Goal: Check status: Check status

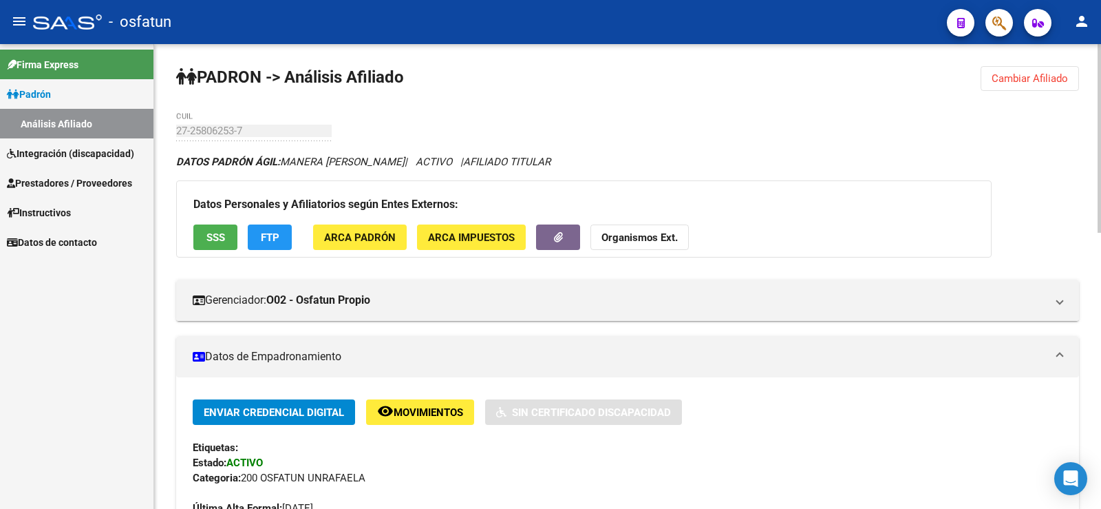
click at [1057, 70] on button "Cambiar Afiliado" at bounding box center [1030, 78] width 98 height 25
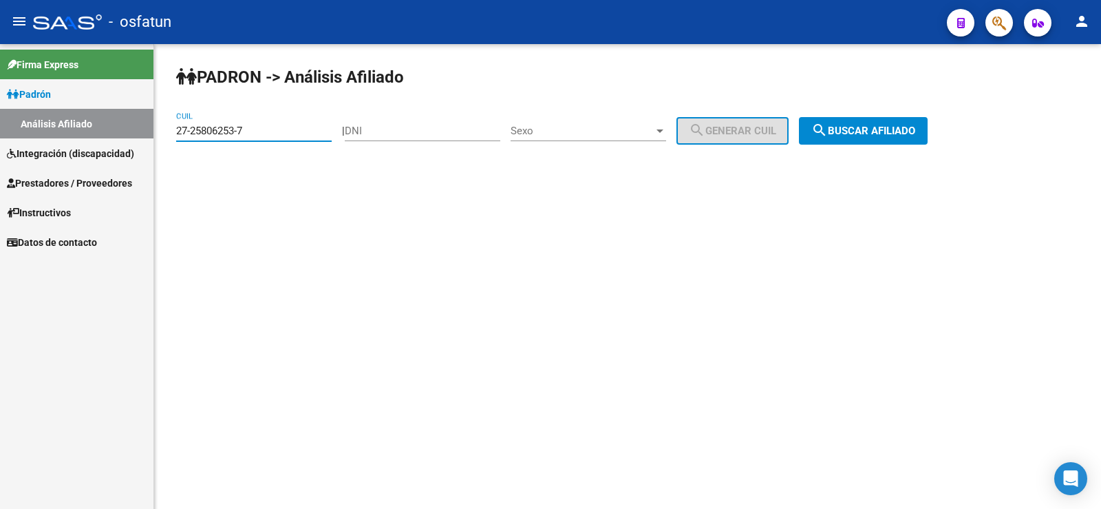
drag, startPoint x: 46, startPoint y: 134, endPoint x: 0, endPoint y: 137, distance: 46.2
click at [0, 137] on mat-sidenav-container "Firma Express Padrón Análisis Afiliado Integración (discapacidad) Estado Presen…" at bounding box center [550, 276] width 1101 height 465
click at [377, 128] on input "DNI" at bounding box center [423, 131] width 156 height 12
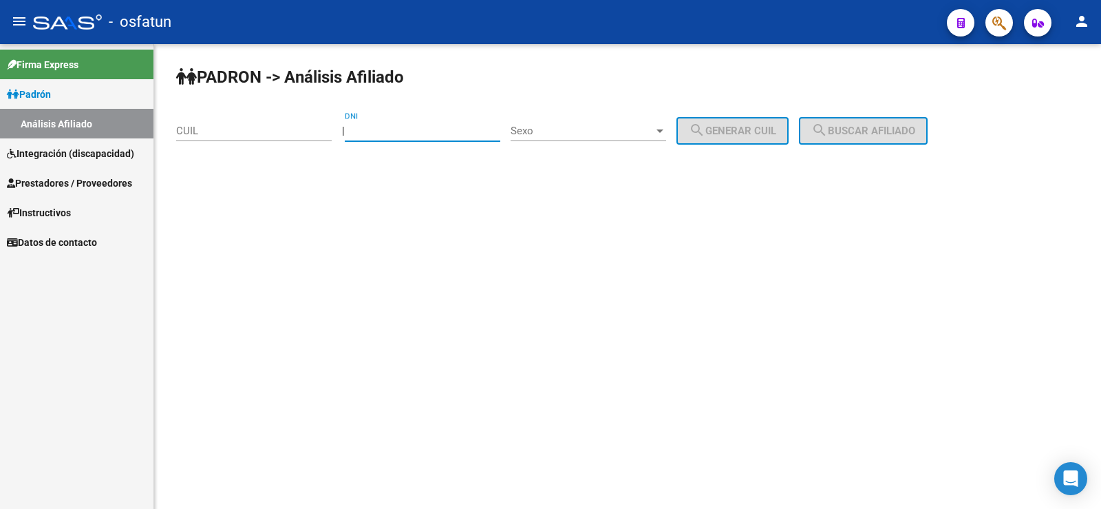
paste input "28084039"
type input "28084039"
click at [579, 125] on span "Sexo" at bounding box center [582, 131] width 143 height 12
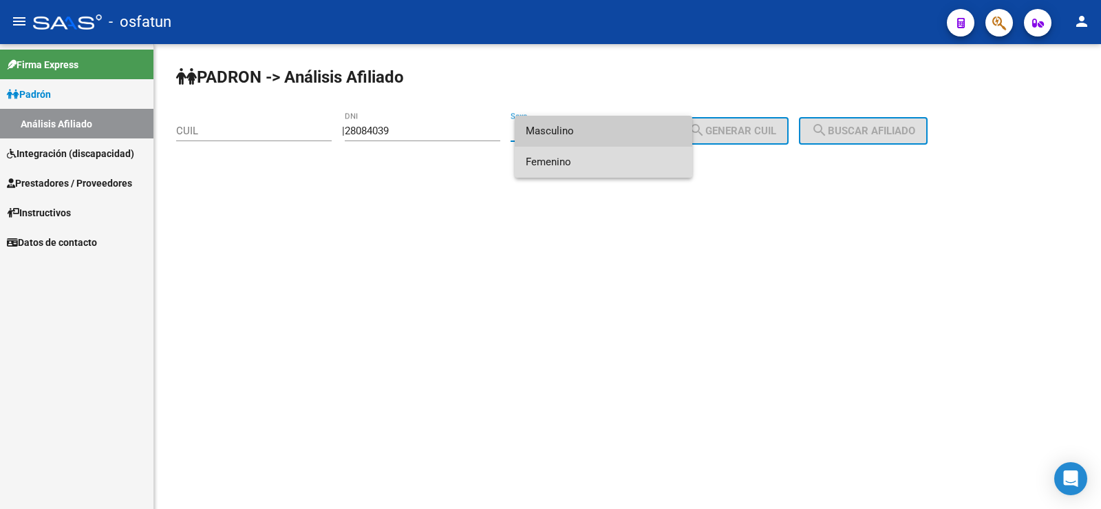
click at [579, 158] on span "Femenino" at bounding box center [604, 162] width 156 height 31
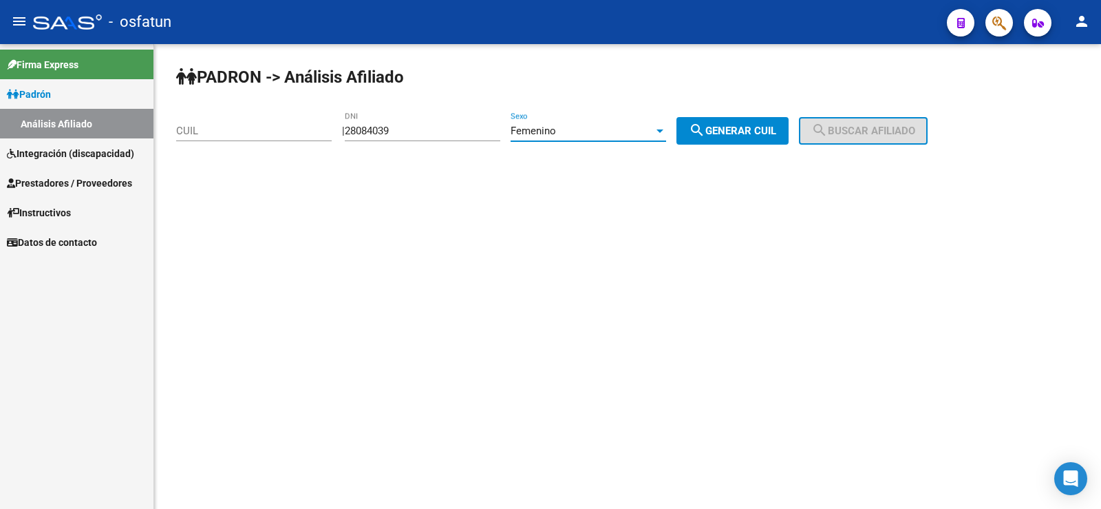
drag, startPoint x: 739, startPoint y: 127, endPoint x: 721, endPoint y: 127, distance: 17.2
click at [730, 127] on span "search Generar CUIL" at bounding box center [732, 131] width 87 height 12
type input "23-28084039-4"
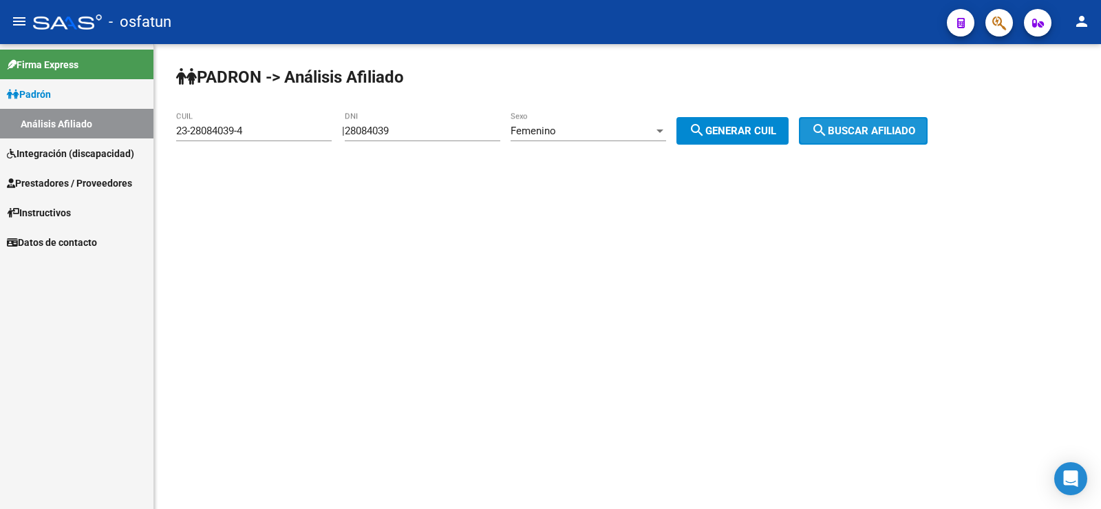
click at [915, 128] on span "search Buscar afiliado" at bounding box center [864, 131] width 104 height 12
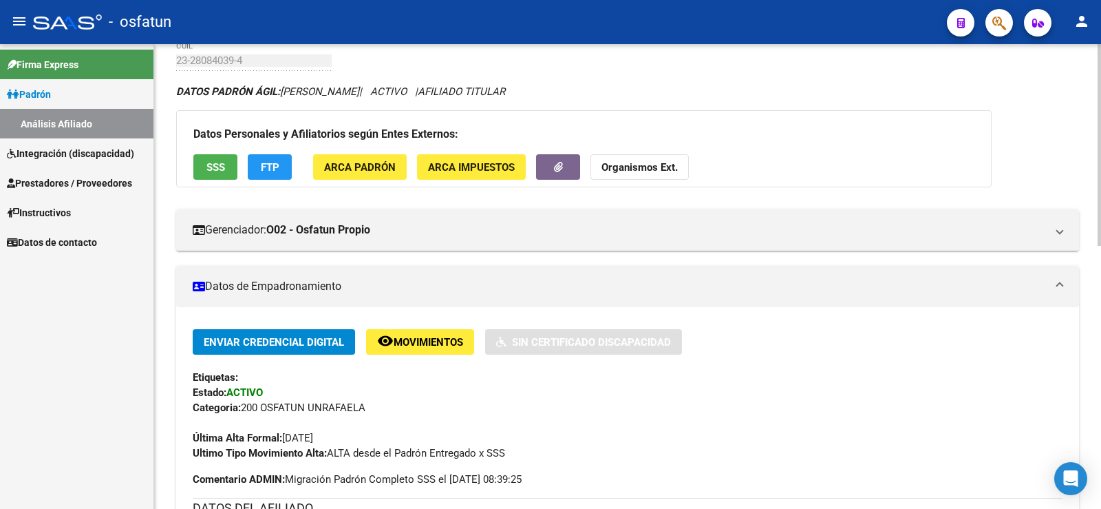
scroll to position [69, 0]
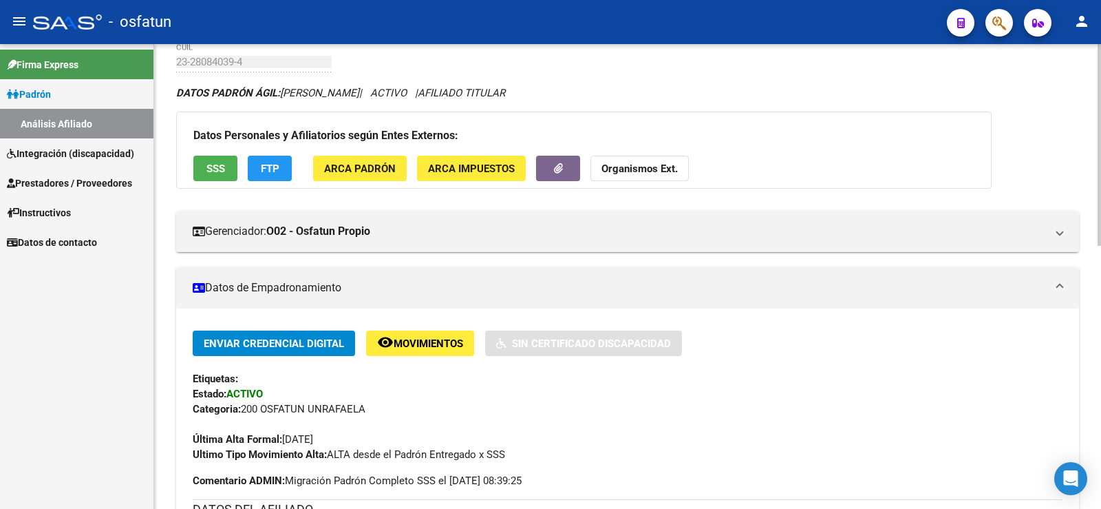
click at [372, 166] on span "ARCA Padrón" at bounding box center [360, 168] width 72 height 12
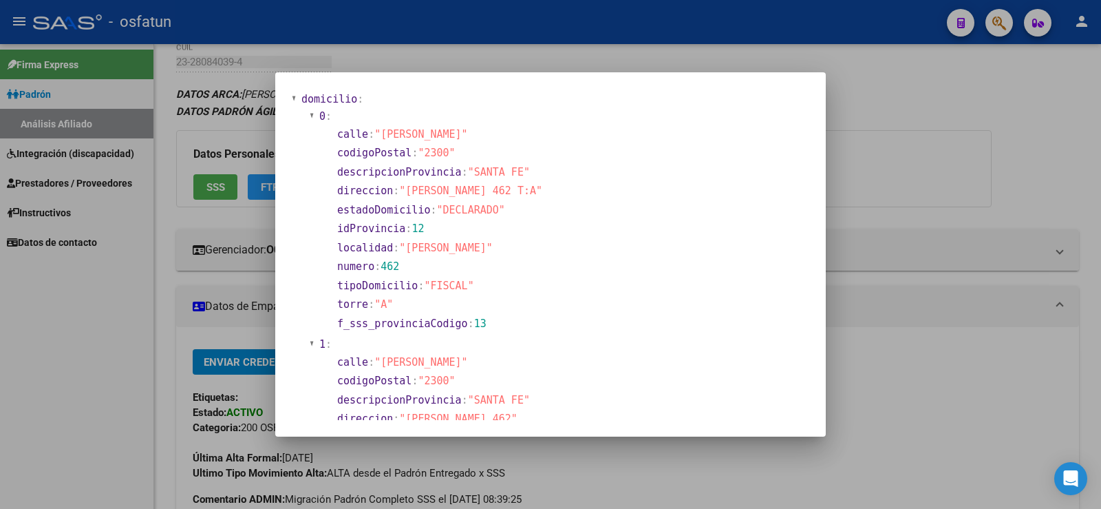
scroll to position [0, 0]
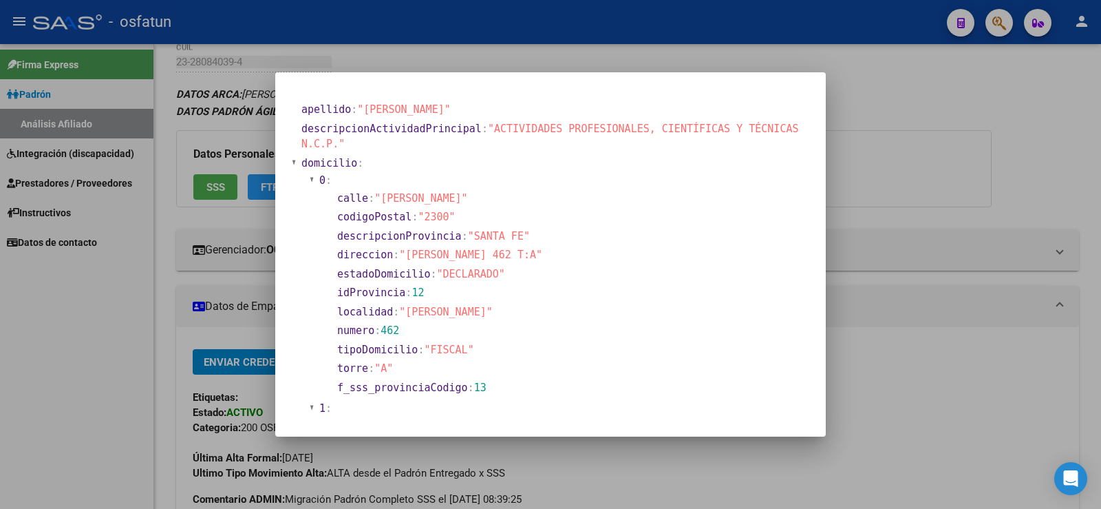
click at [100, 264] on div at bounding box center [550, 254] width 1101 height 509
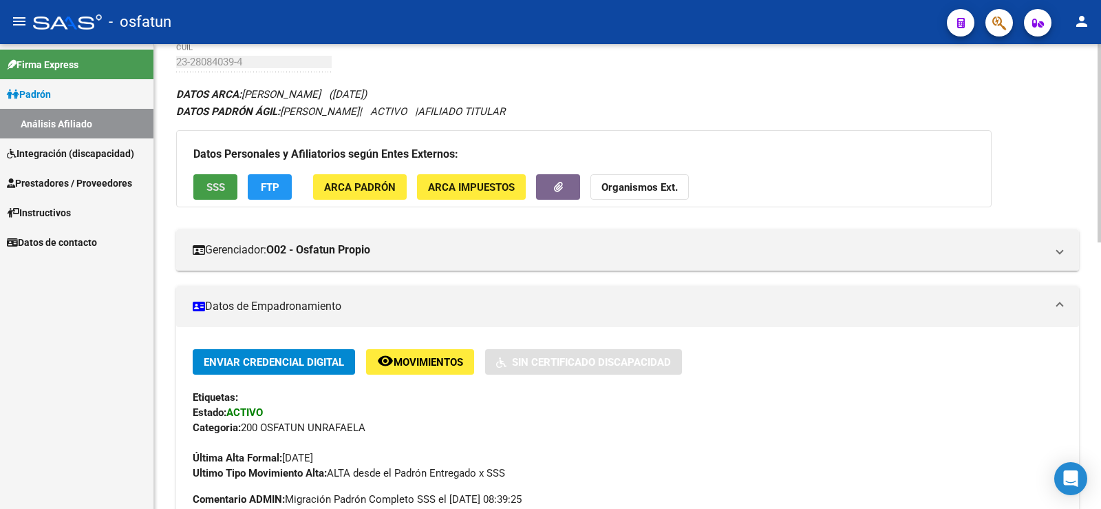
click at [220, 191] on span "SSS" at bounding box center [216, 187] width 19 height 12
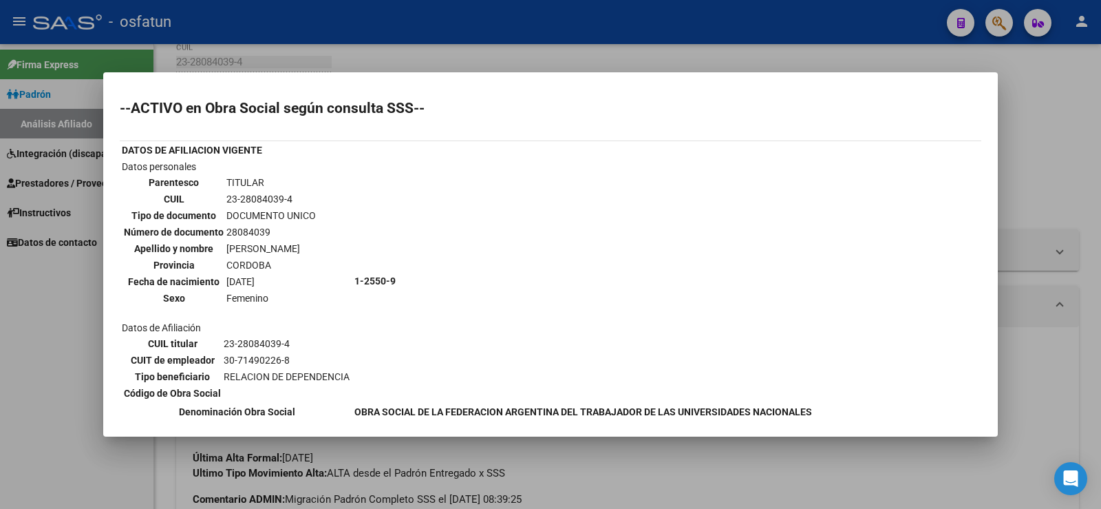
click at [0, 354] on div at bounding box center [550, 254] width 1101 height 509
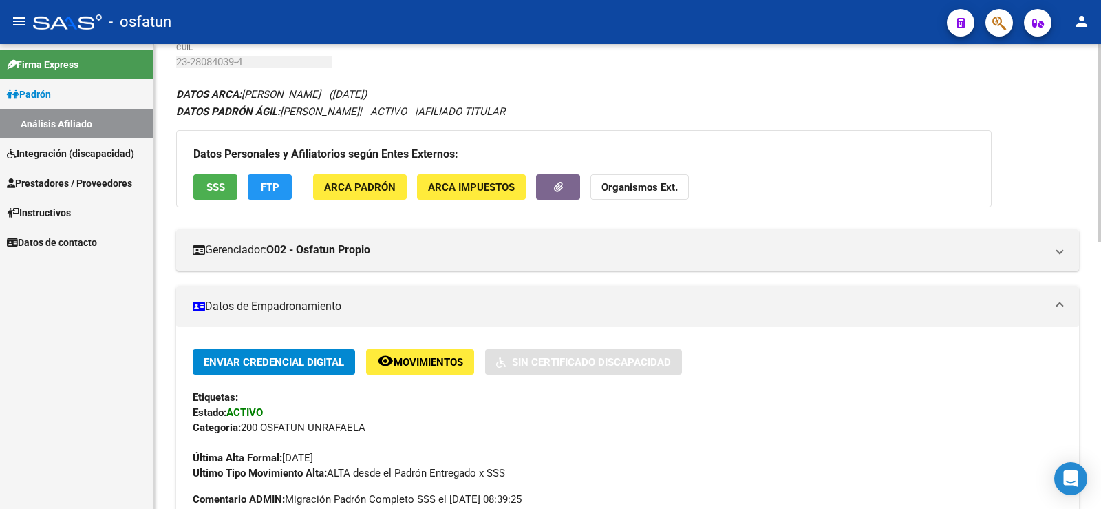
click at [274, 184] on span "FTP" at bounding box center [270, 187] width 19 height 12
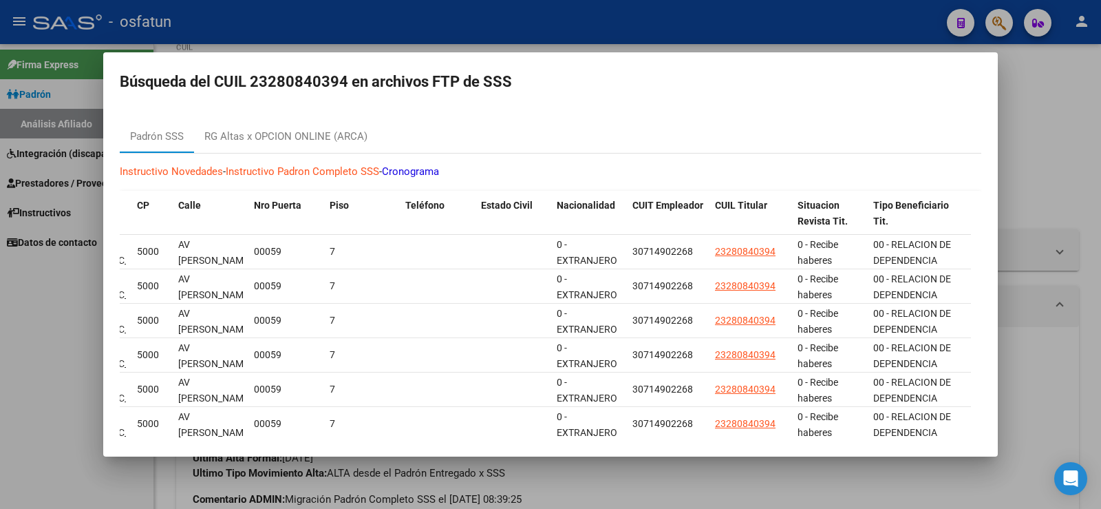
click at [56, 252] on div at bounding box center [550, 254] width 1101 height 509
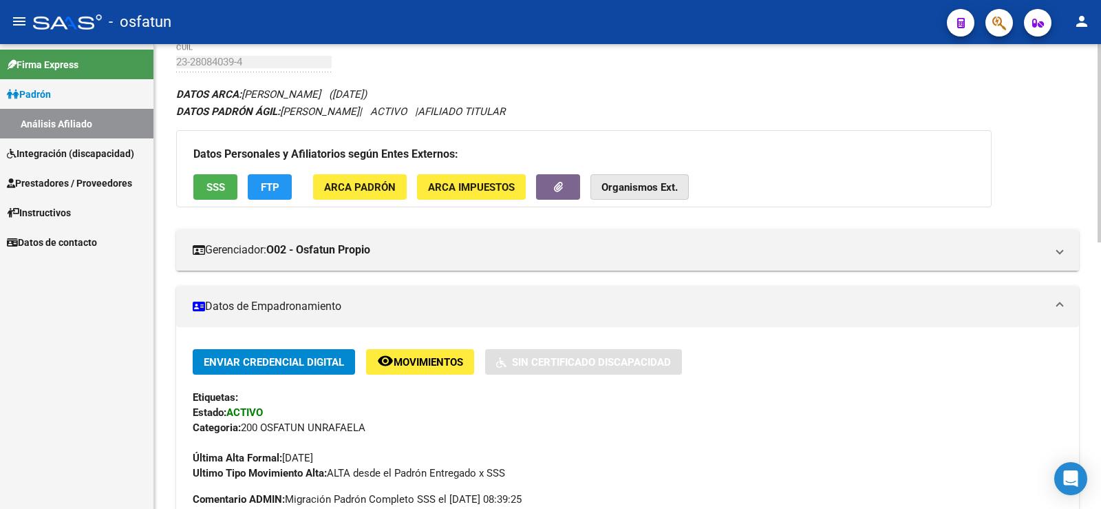
click at [615, 194] on button "Organismos Ext." at bounding box center [640, 186] width 98 height 25
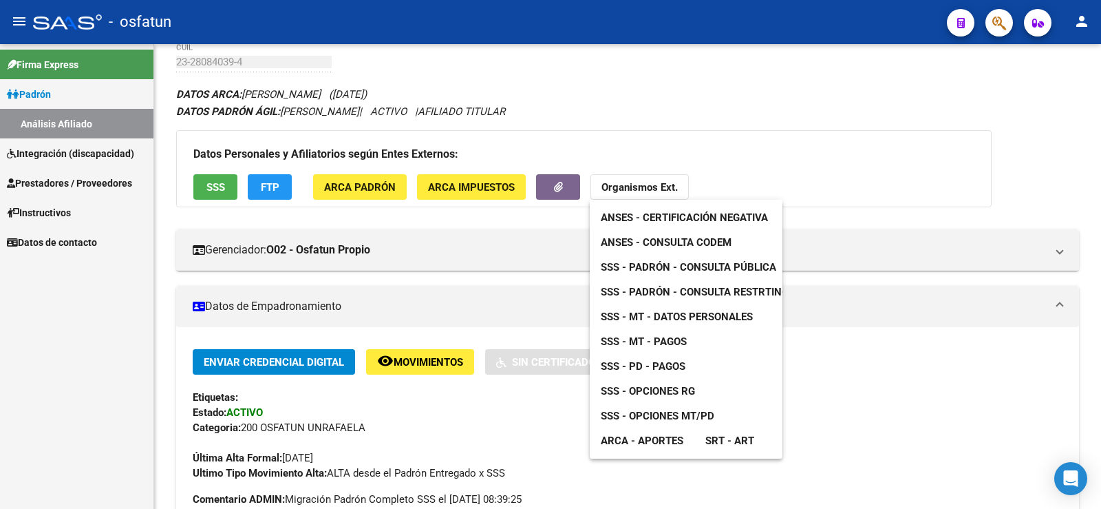
click at [723, 219] on span "ANSES - Certificación Negativa" at bounding box center [684, 217] width 167 height 12
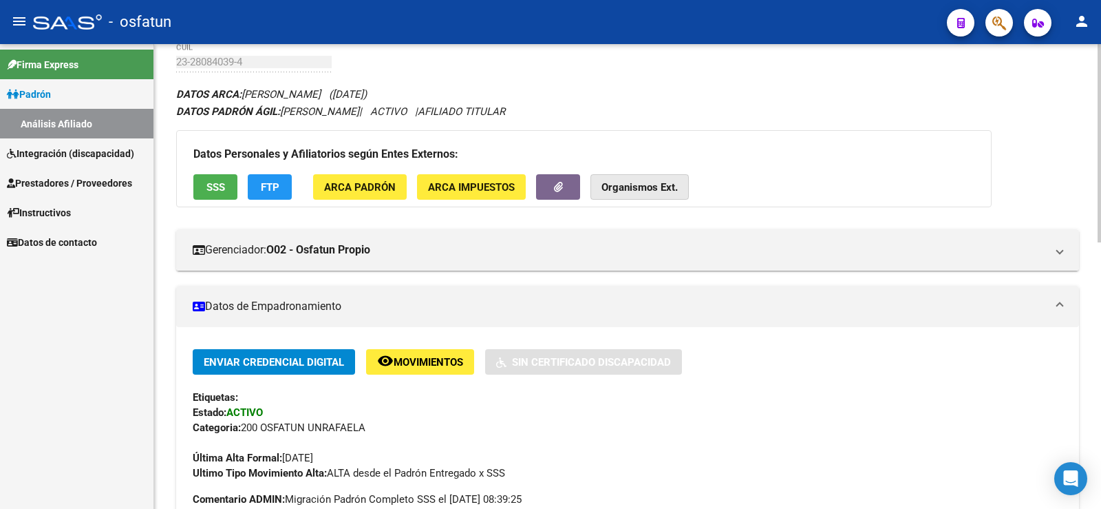
click at [641, 192] on strong "Organismos Ext." at bounding box center [640, 187] width 76 height 12
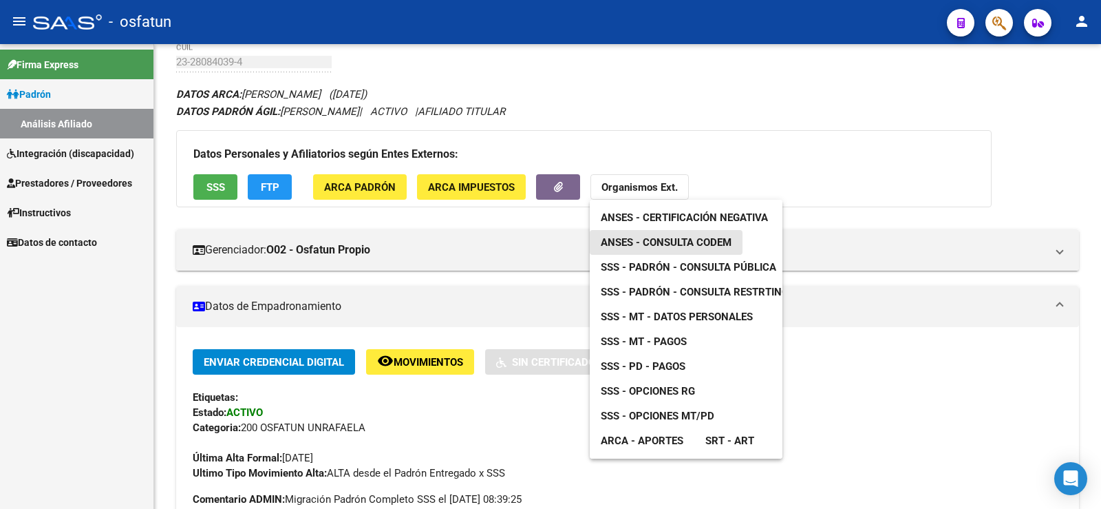
click at [689, 242] on span "ANSES - Consulta CODEM" at bounding box center [666, 242] width 131 height 12
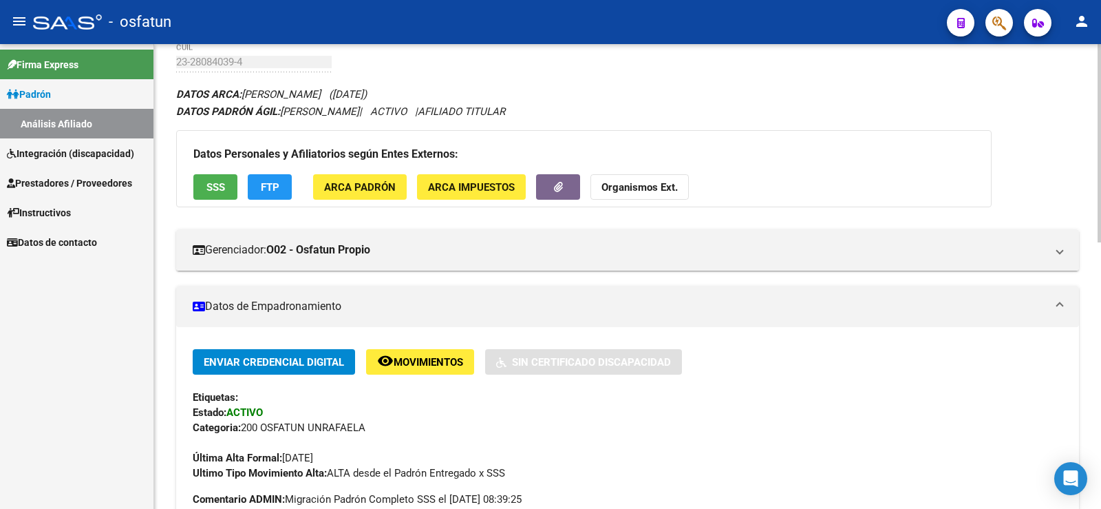
click at [644, 189] on strong "Organismos Ext." at bounding box center [640, 187] width 76 height 12
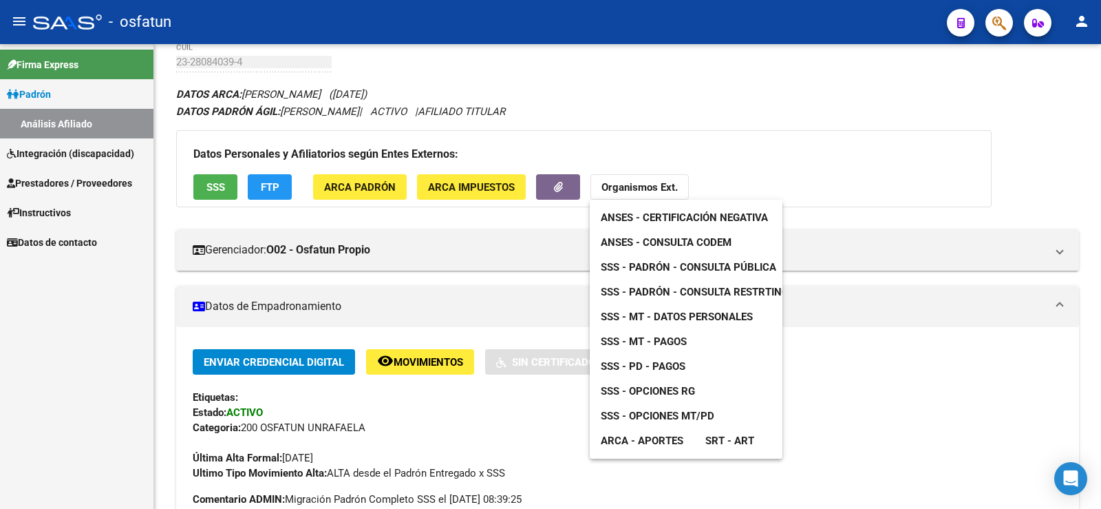
click at [681, 387] on span "SSS - Opciones RG" at bounding box center [648, 391] width 94 height 12
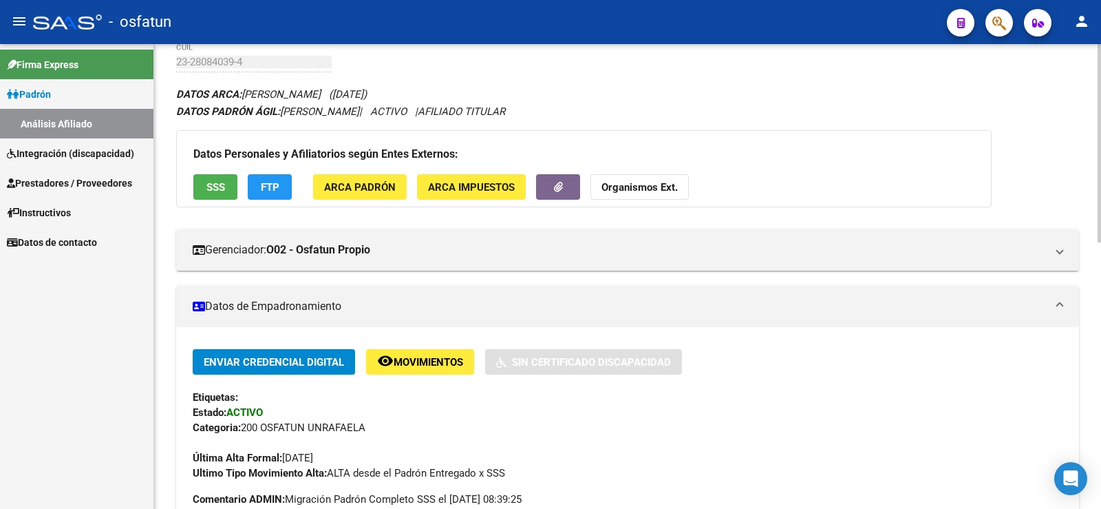
click at [624, 182] on strong "Organismos Ext." at bounding box center [640, 187] width 76 height 12
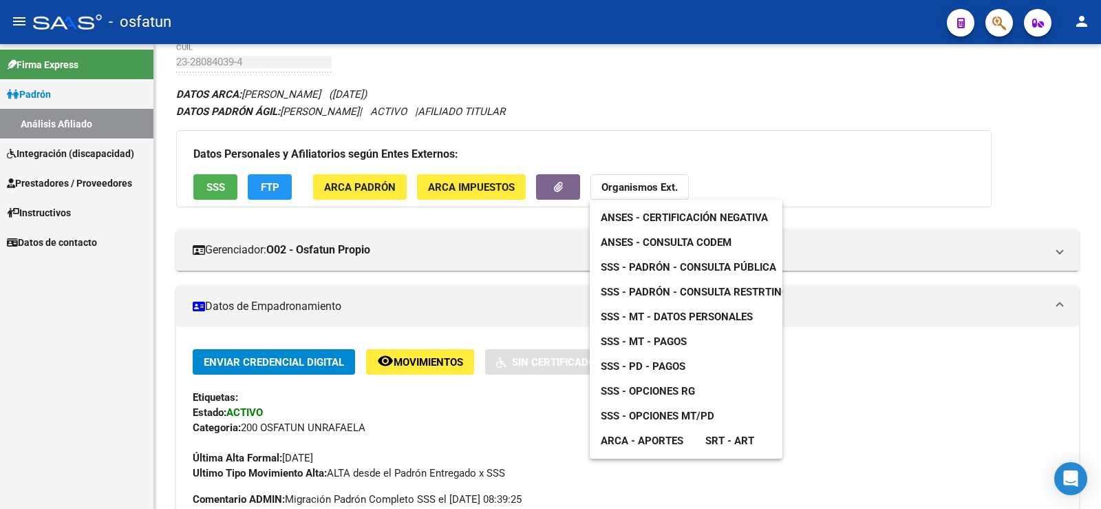
click at [740, 269] on span "SSS - Padrón - Consulta Pública" at bounding box center [689, 267] width 176 height 12
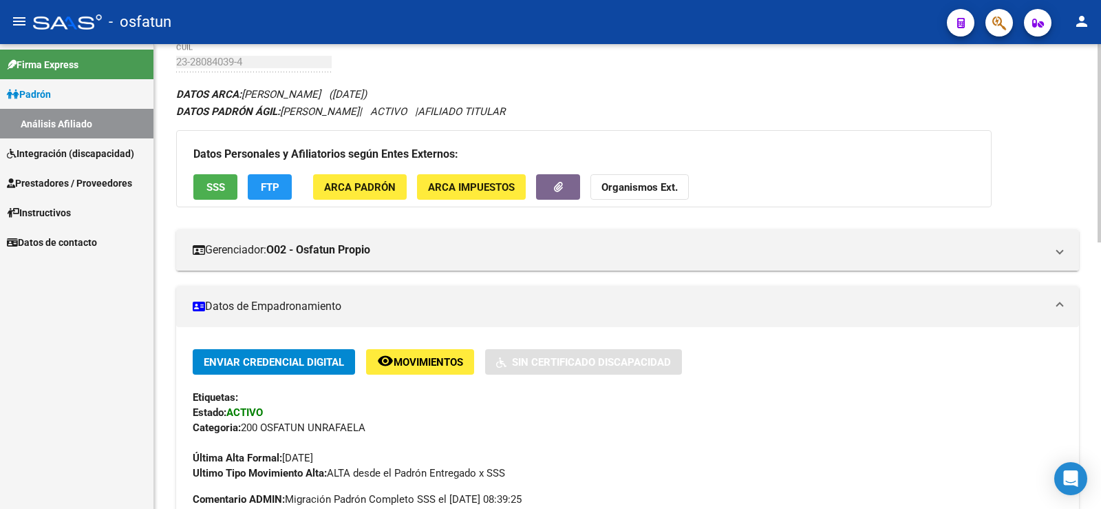
click at [666, 193] on button "Organismos Ext." at bounding box center [640, 186] width 98 height 25
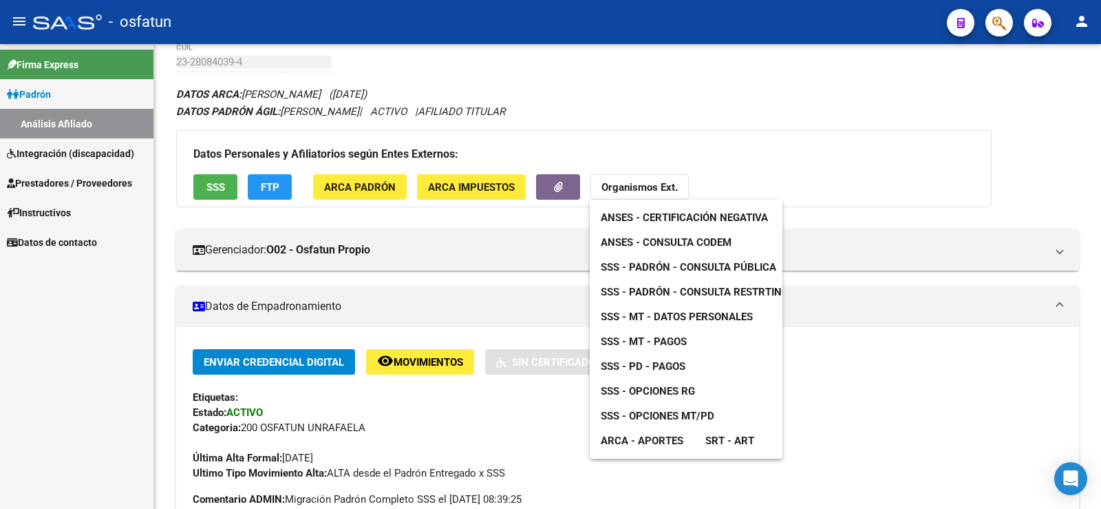
click at [692, 317] on span "SSS - MT - Datos Personales" at bounding box center [677, 316] width 152 height 12
